Goal: Task Accomplishment & Management: Manage account settings

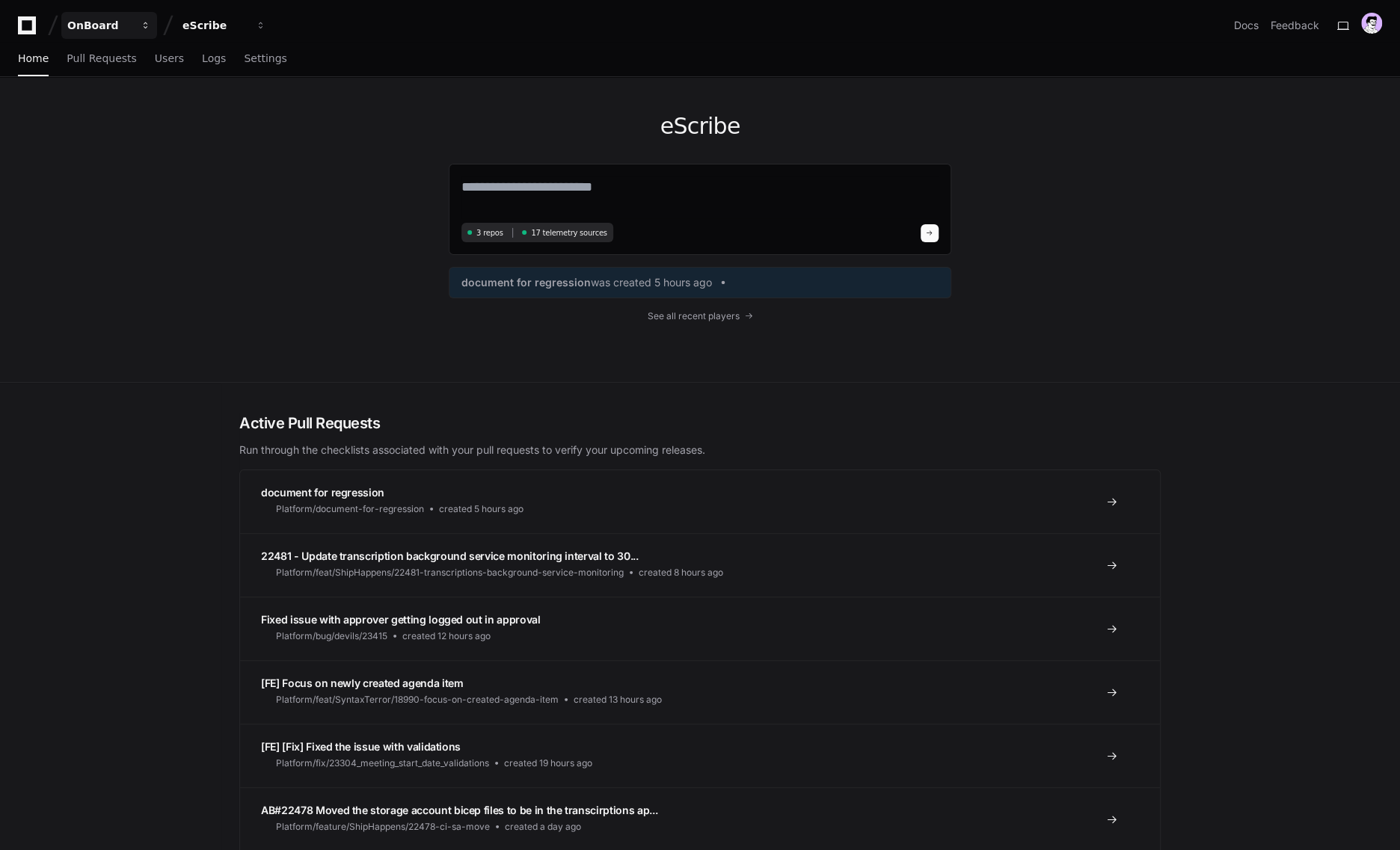
click at [106, 21] on div "OnBoard" at bounding box center [99, 26] width 65 height 15
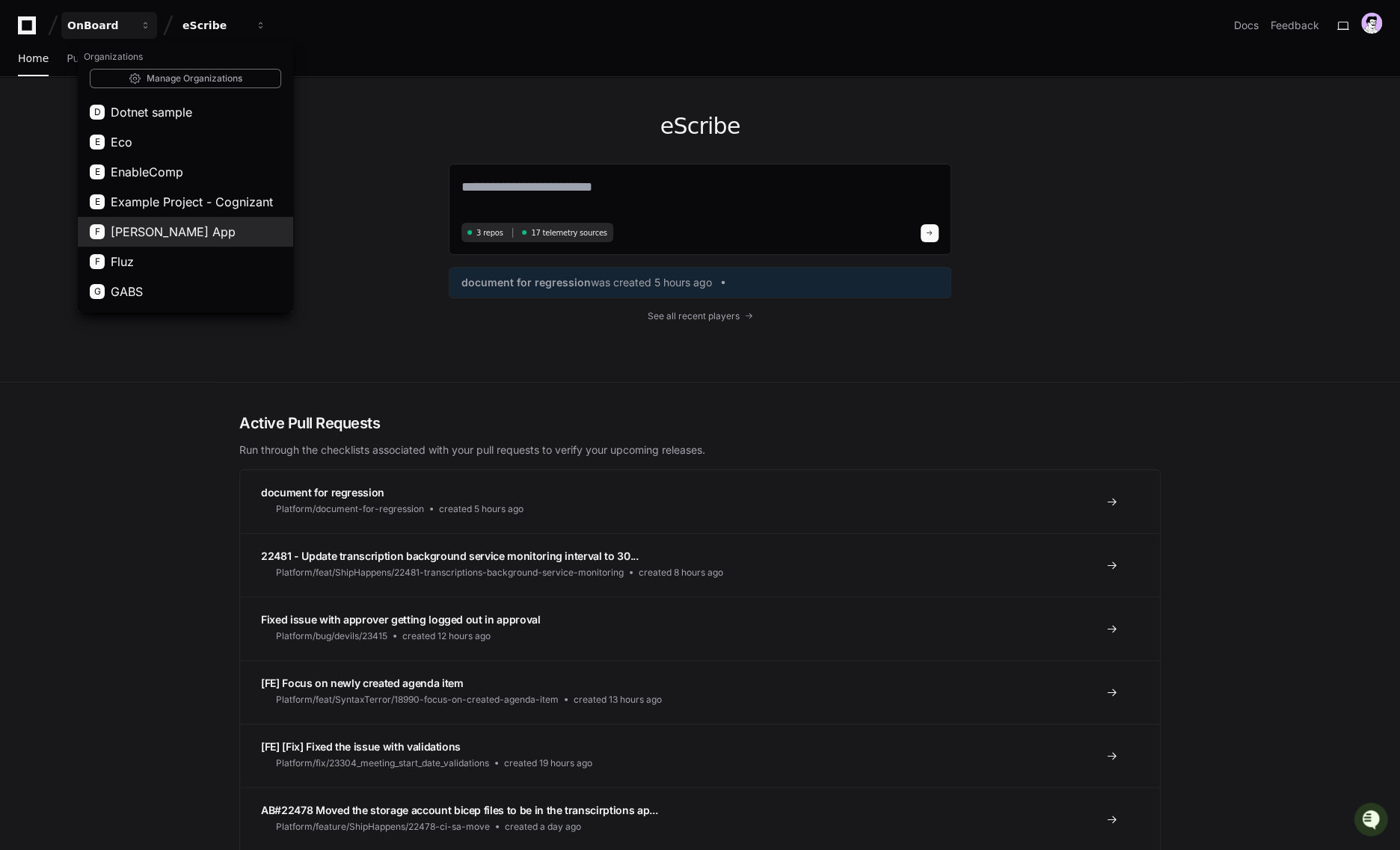
scroll to position [259, 0]
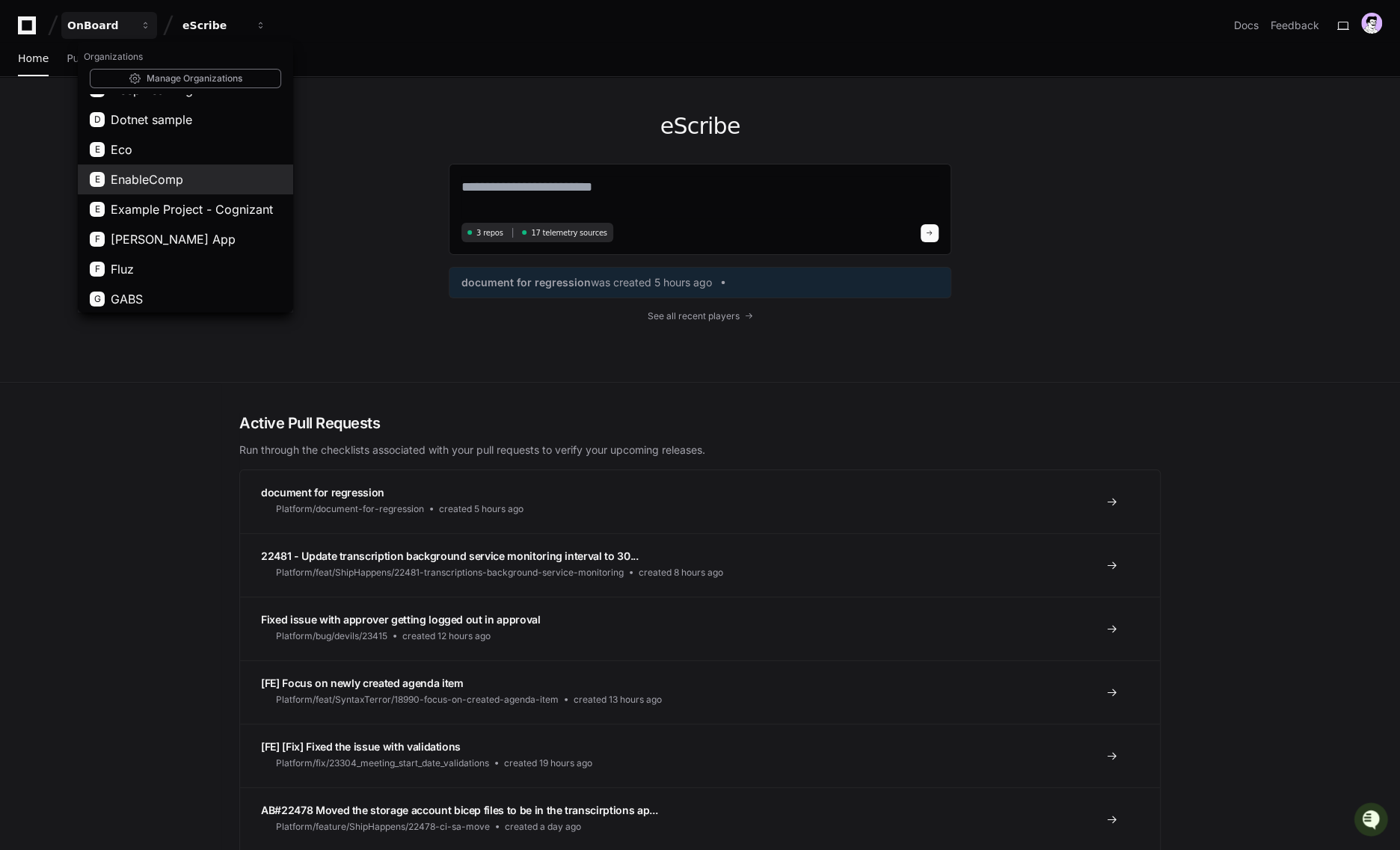
click at [196, 170] on button "E EnableComp" at bounding box center [185, 179] width 216 height 30
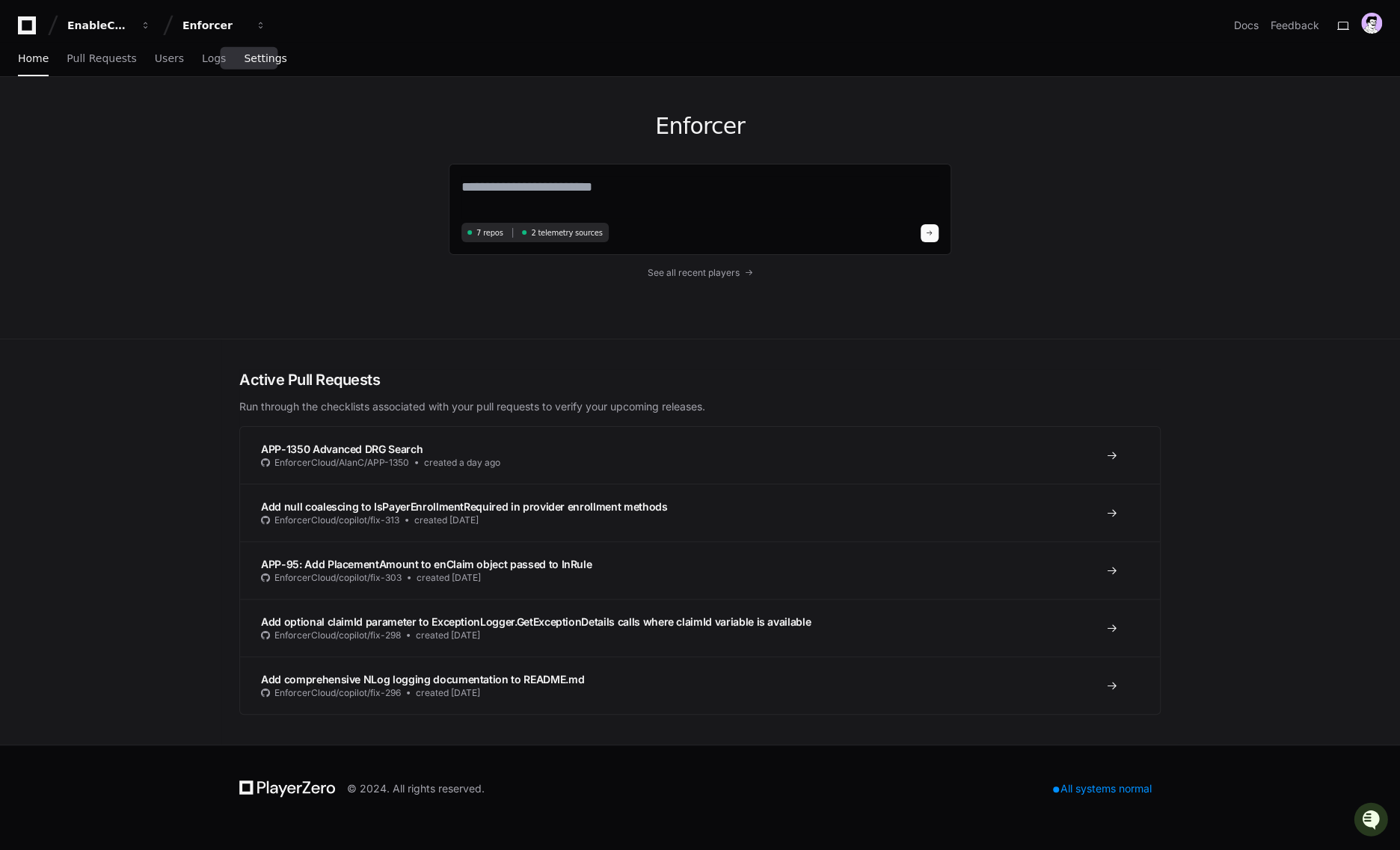
click at [254, 67] on link "Settings" at bounding box center [265, 58] width 43 height 34
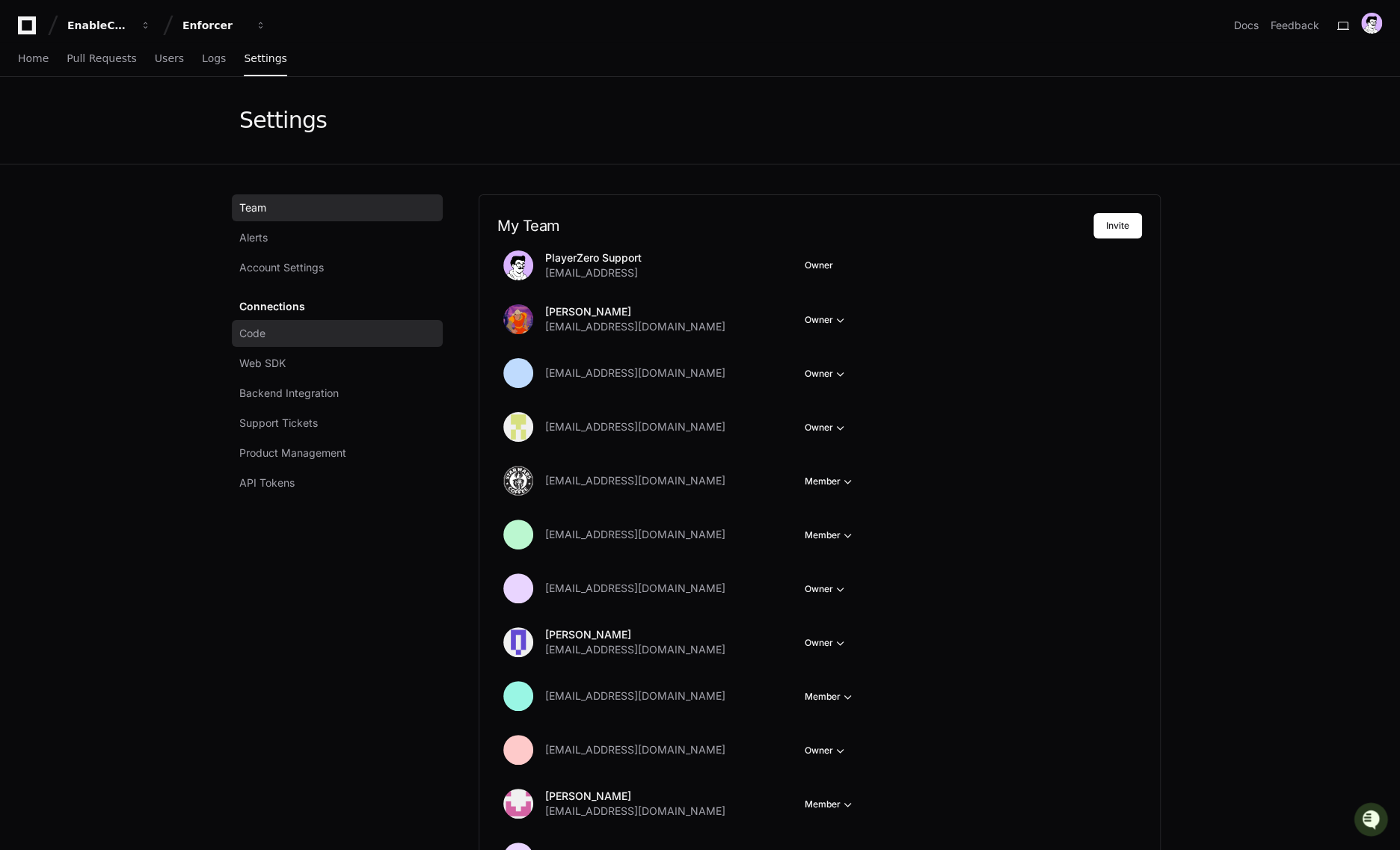
click at [257, 335] on span "Code" at bounding box center [252, 333] width 26 height 15
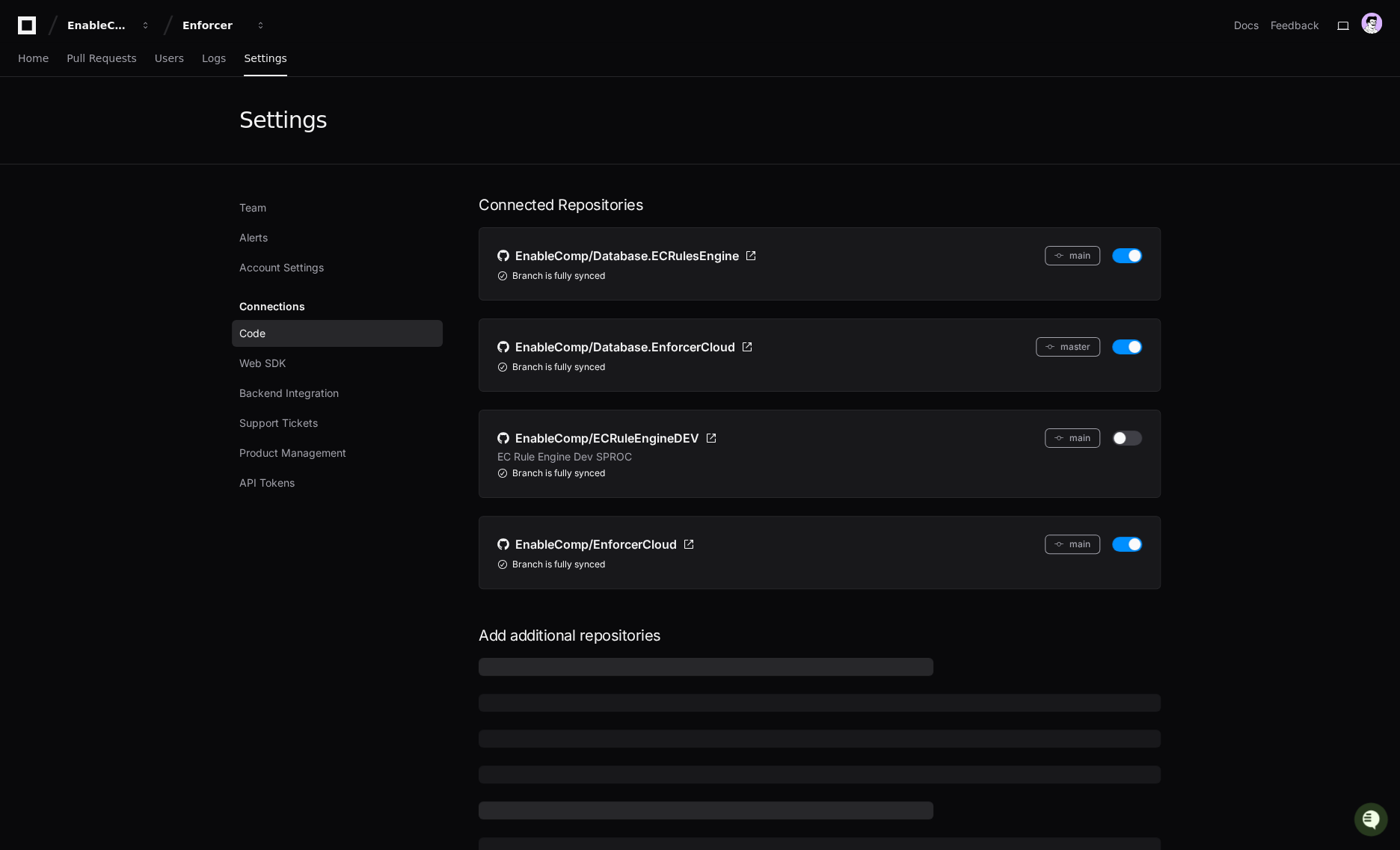
click at [386, 529] on div "Team Alerts Account Settings Connections Code Web SDK Backend Integration Suppo…" at bounding box center [341, 543] width 203 height 697
